Goal: Use online tool/utility: Utilize a website feature to perform a specific function

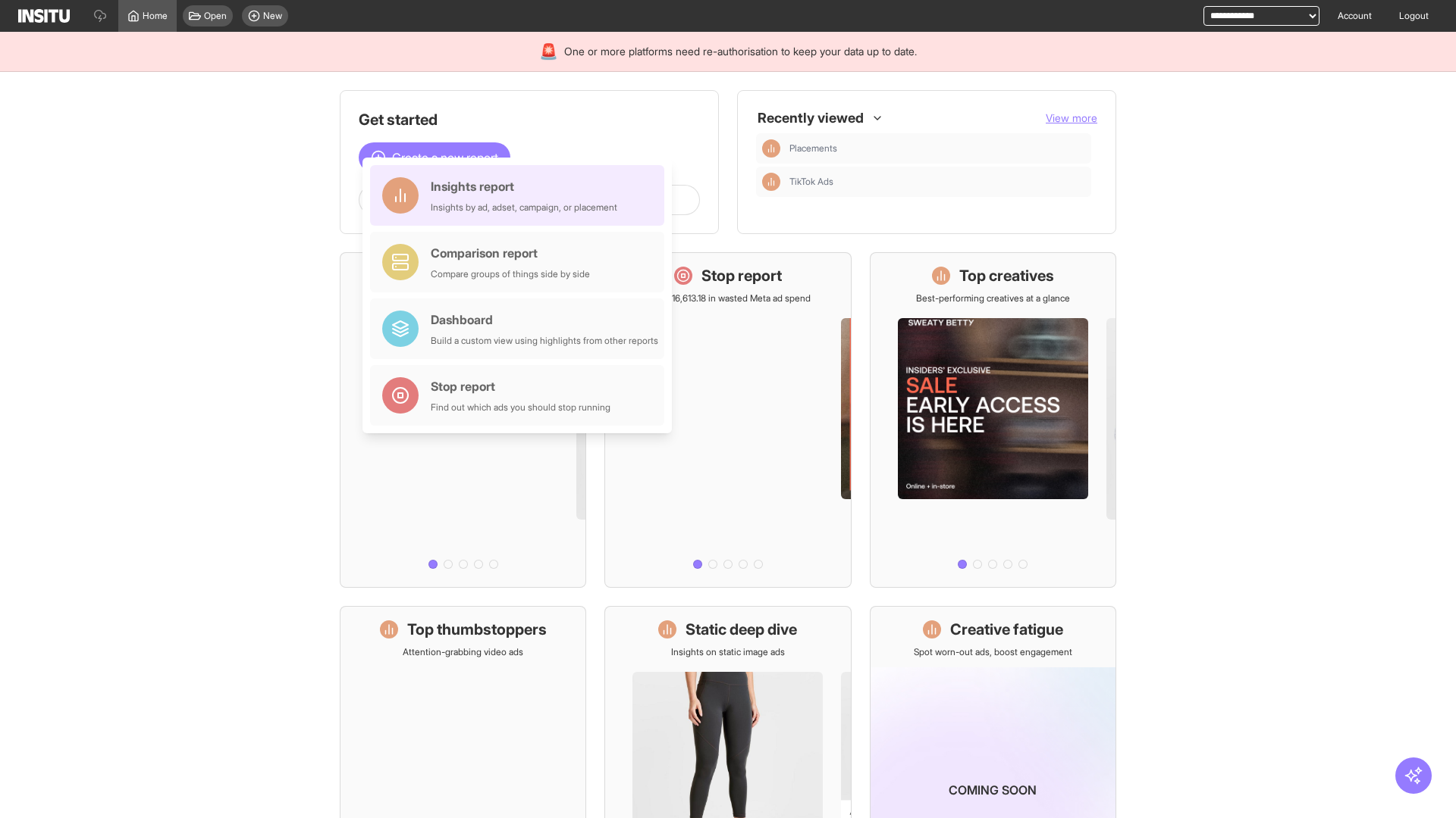
click at [521, 196] on div "Insights report Insights by ad, adset, campaign, or placement" at bounding box center [523, 195] width 187 height 36
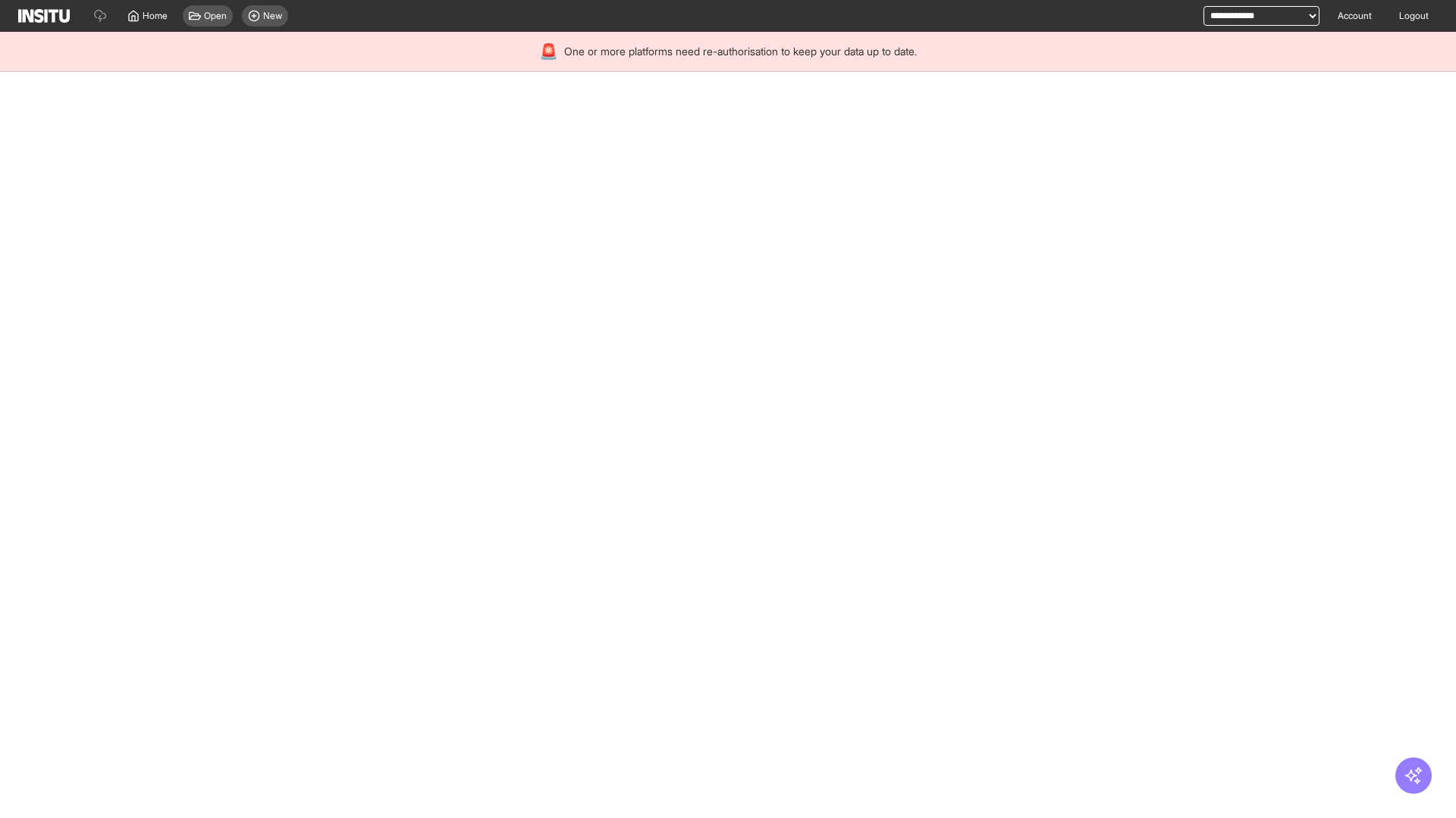
select select "**"
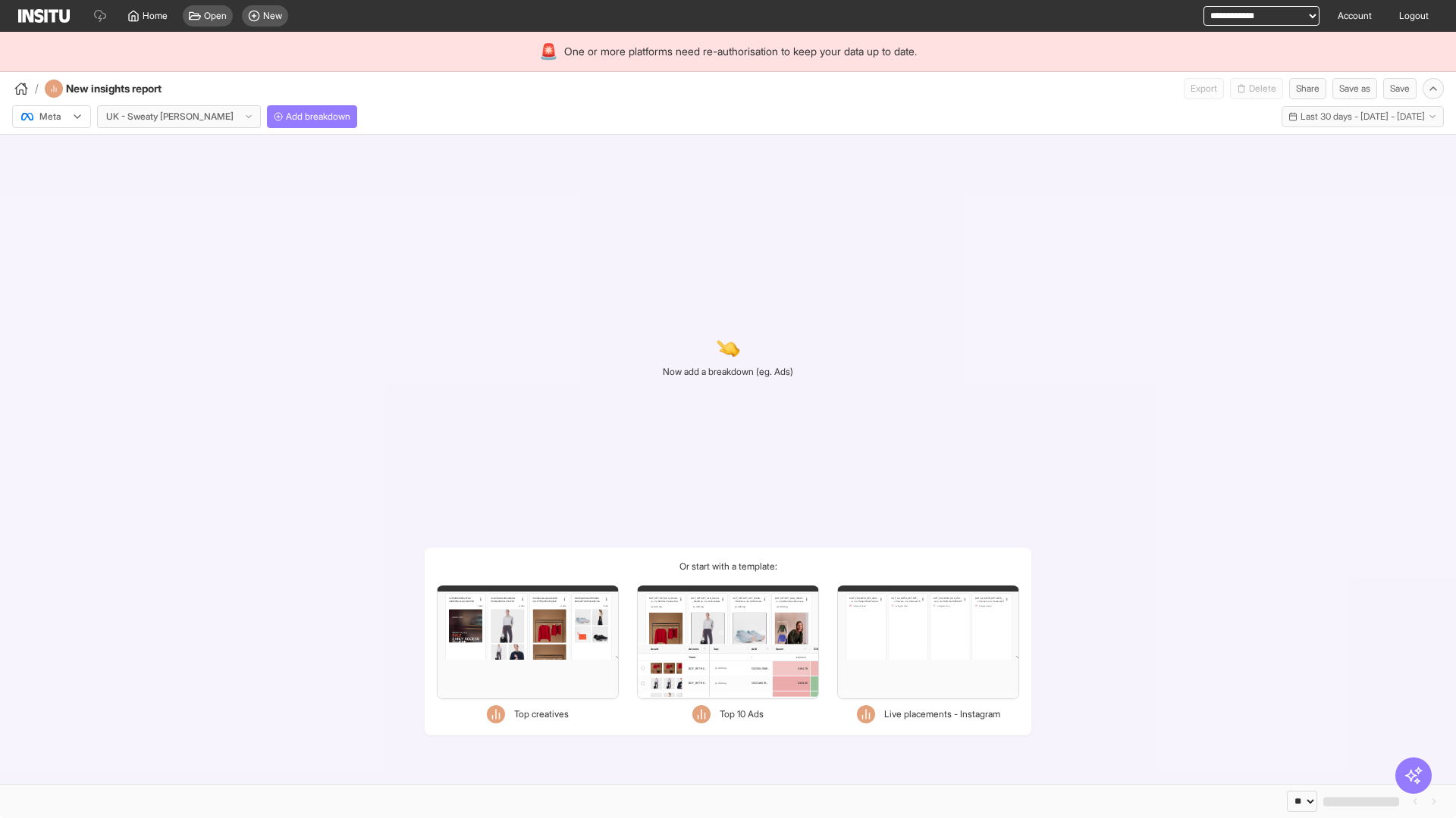
click at [52, 117] on div at bounding box center [41, 117] width 43 height 15
click at [51, 149] on span "Meta" at bounding box center [50, 149] width 20 height 14
click at [286, 117] on span "Add breakdown" at bounding box center [317, 116] width 64 height 12
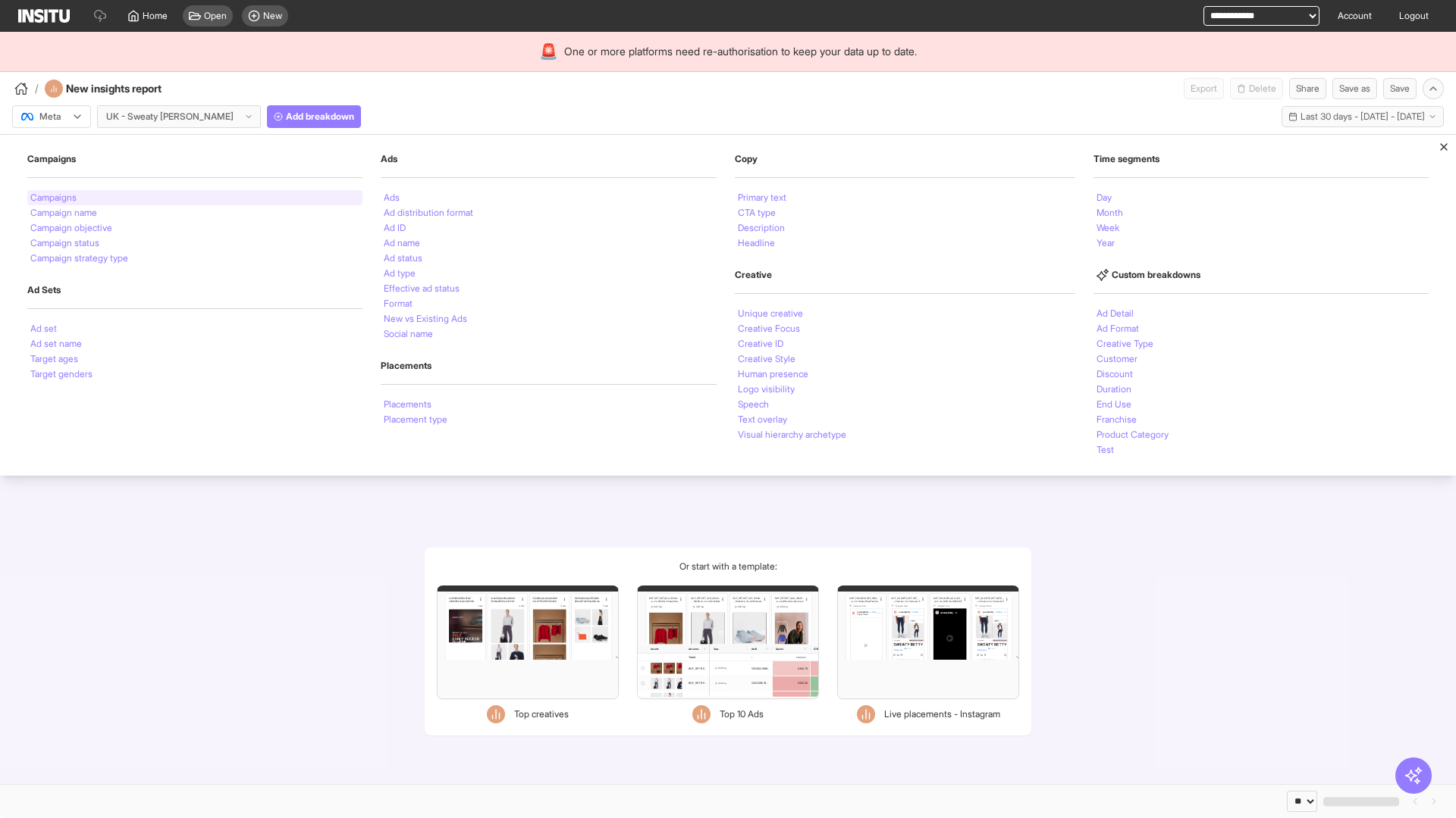
click at [55, 198] on li "Campaigns" at bounding box center [54, 198] width 46 height 9
